Goal: Find specific page/section: Find specific page/section

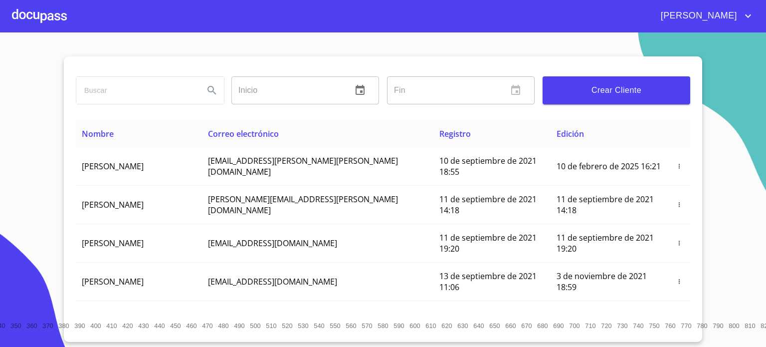
click at [91, 91] on input "search" at bounding box center [136, 90] width 120 height 27
type input "[PERSON_NAME]"
click at [607, 88] on span "Crear Cliente" at bounding box center [617, 90] width 132 height 14
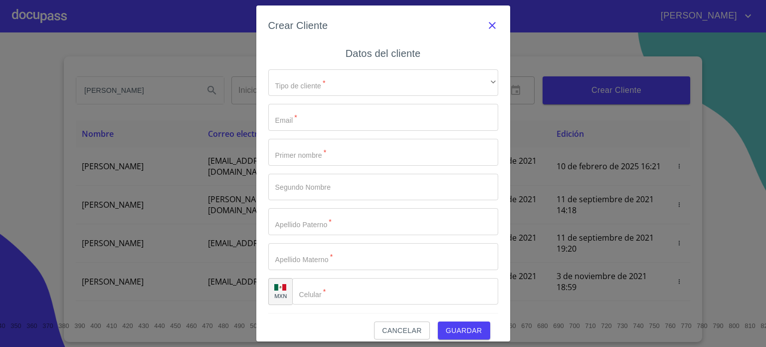
click at [489, 25] on icon "button" at bounding box center [492, 25] width 7 height 7
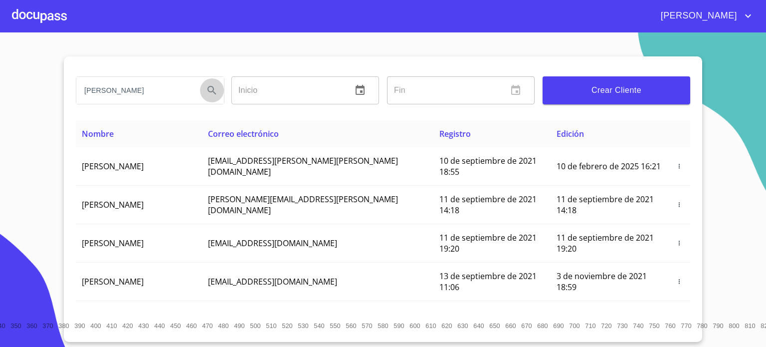
click at [208, 89] on icon "Search" at bounding box center [212, 90] width 8 height 8
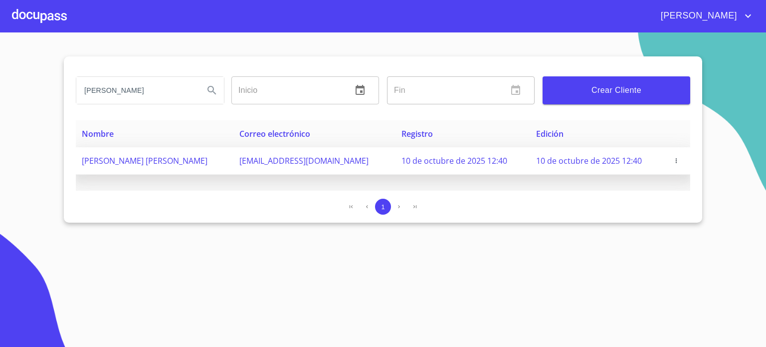
click at [206, 162] on span "[PERSON_NAME] [PERSON_NAME]" at bounding box center [145, 160] width 126 height 11
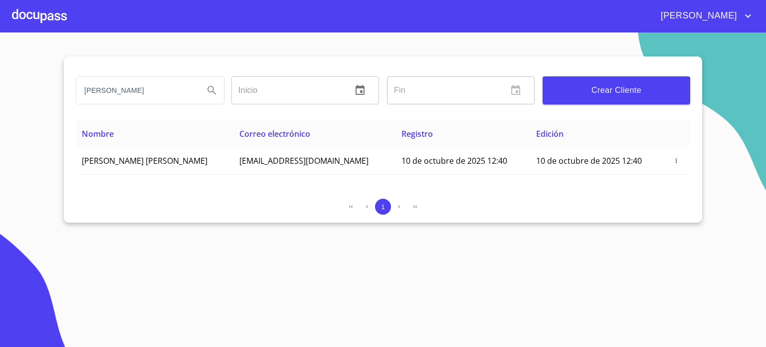
click at [44, 17] on div at bounding box center [39, 16] width 55 height 32
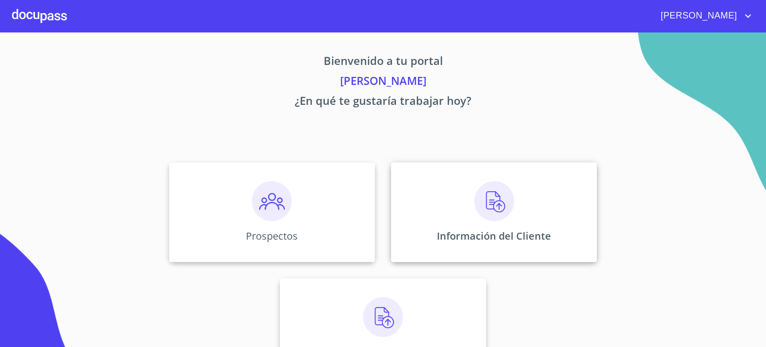
click at [485, 205] on img at bounding box center [494, 201] width 40 height 40
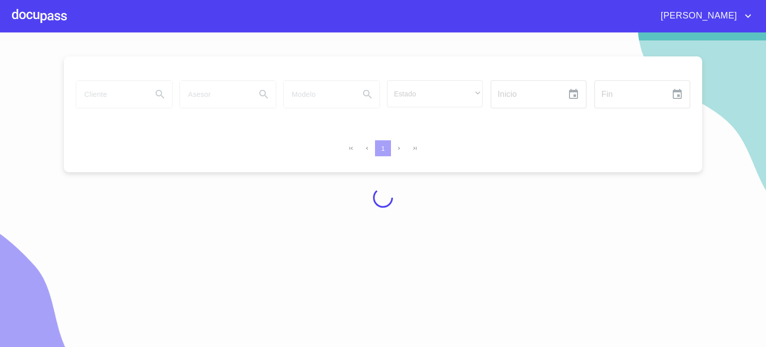
click at [320, 186] on div at bounding box center [383, 197] width 766 height 314
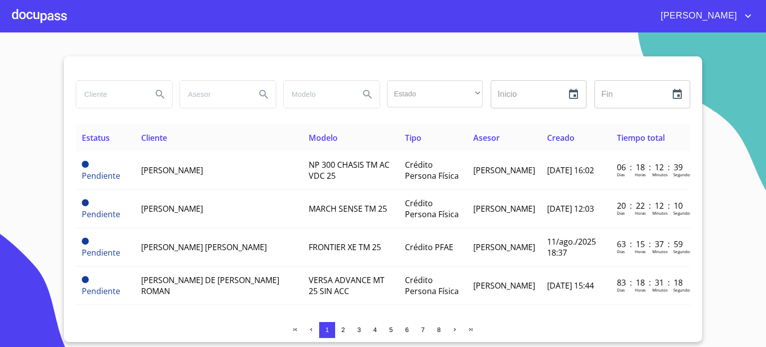
click at [99, 86] on input "search" at bounding box center [110, 94] width 68 height 27
click at [94, 58] on div at bounding box center [383, 68] width 615 height 24
